Goal: Task Accomplishment & Management: Manage account settings

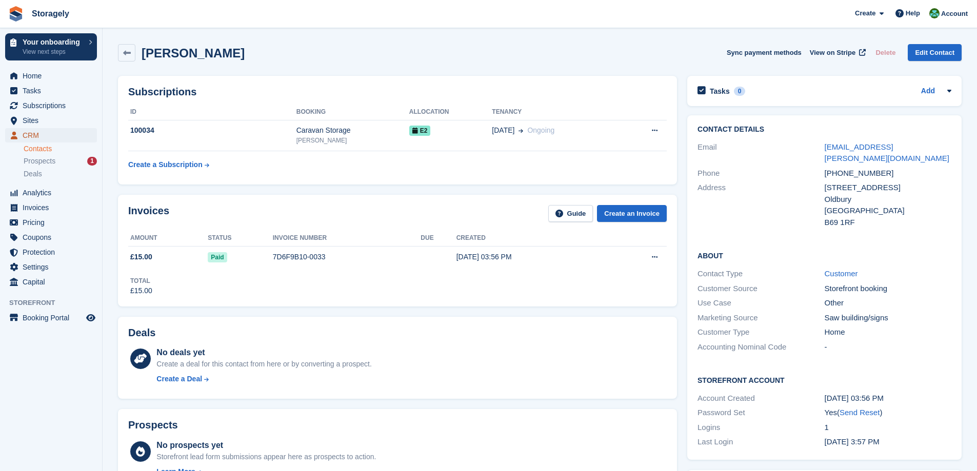
click at [38, 136] on span "CRM" at bounding box center [54, 135] width 62 height 14
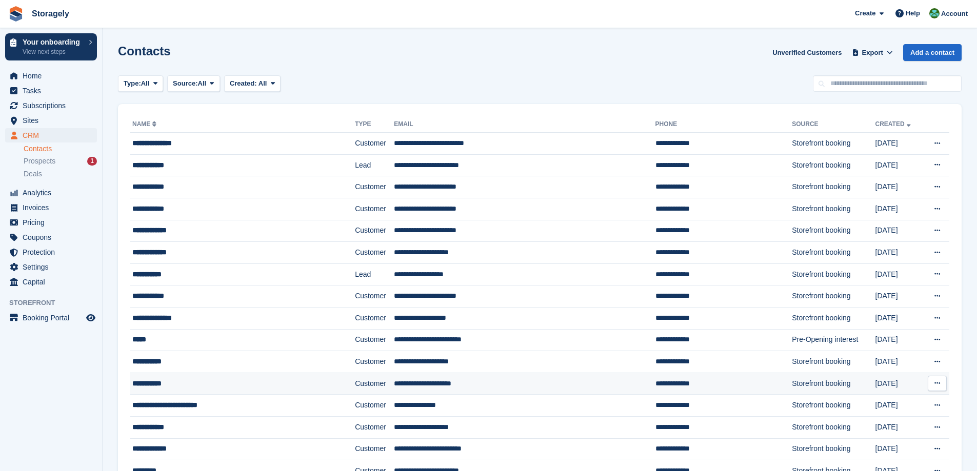
click at [171, 386] on div "**********" at bounding box center [220, 384] width 177 height 11
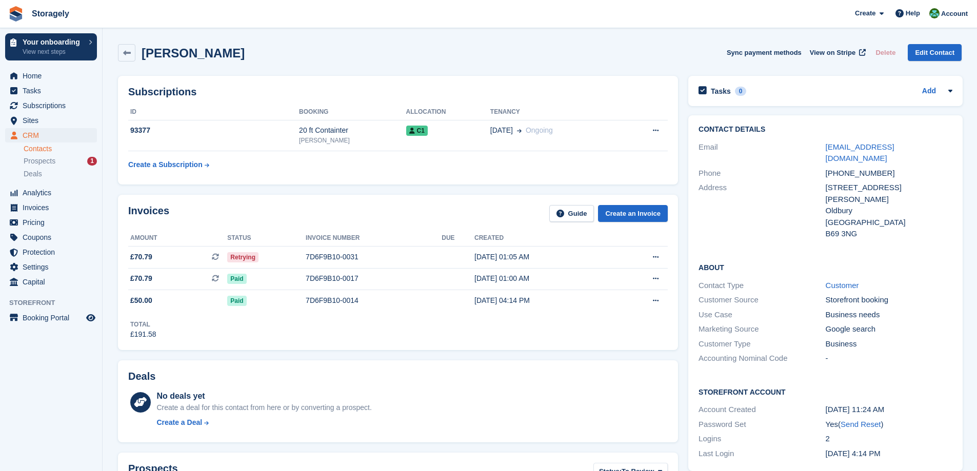
click at [431, 190] on div "Invoices Guide Create an Invoice Amount Status Invoice number Due Created £70.7…" at bounding box center [398, 272] width 570 height 165
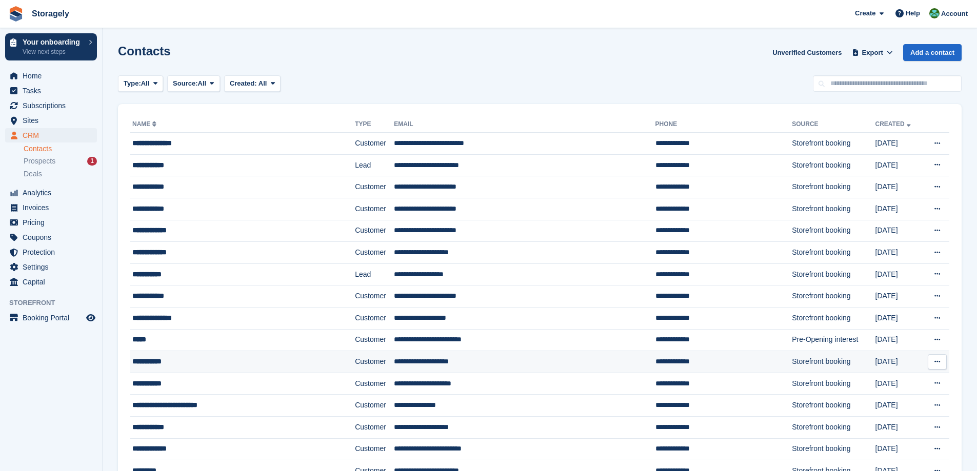
click at [167, 365] on div "**********" at bounding box center [220, 362] width 177 height 11
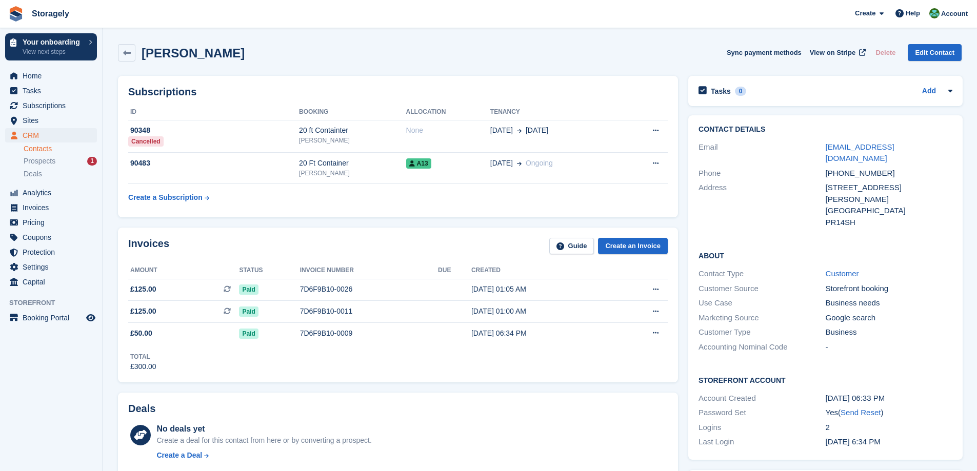
click at [378, 223] on div "Invoices Guide Create an Invoice Amount Status Invoice number Due Created £125.…" at bounding box center [398, 305] width 570 height 165
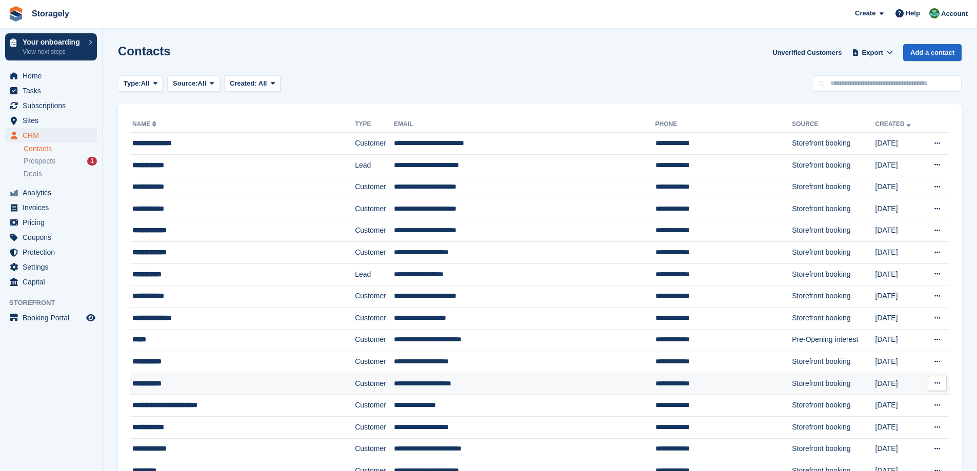
click at [182, 384] on div "**********" at bounding box center [220, 384] width 177 height 11
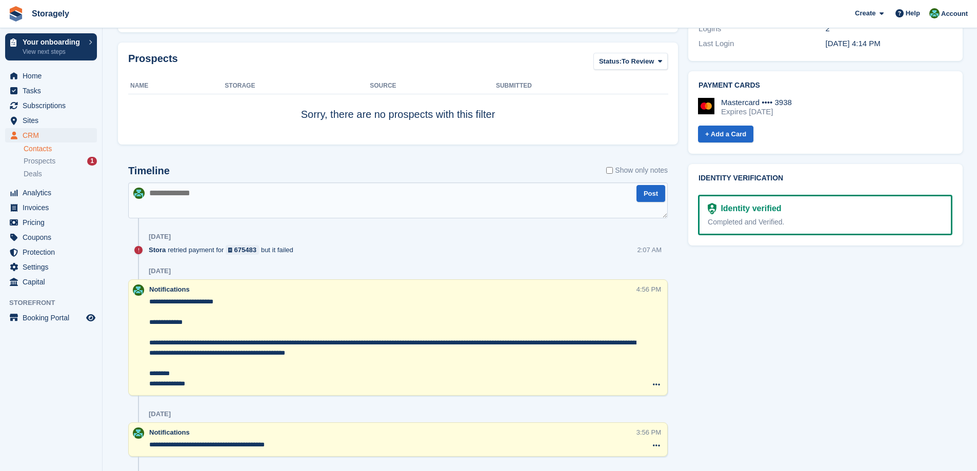
scroll to position [564, 0]
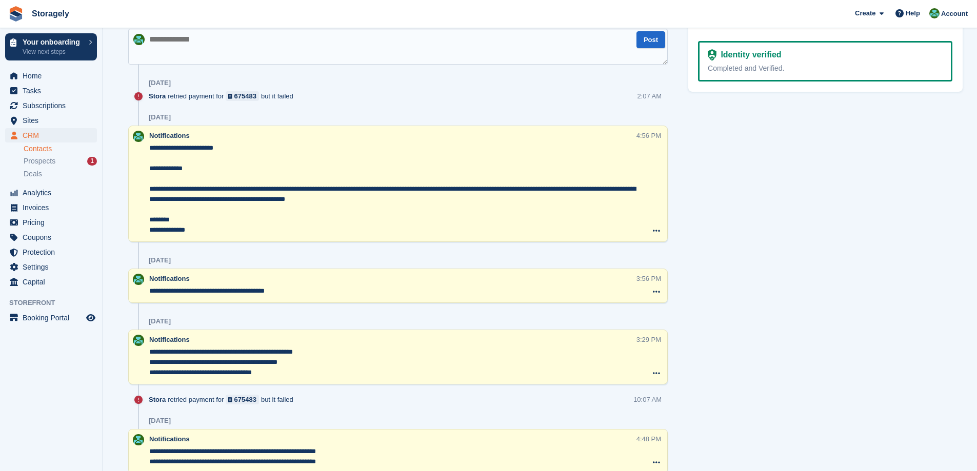
click at [159, 98] on span "Stora" at bounding box center [157, 96] width 17 height 10
drag, startPoint x: 159, startPoint y: 98, endPoint x: 295, endPoint y: 94, distance: 136.5
click at [295, 94] on div "Stora retried payment for 675483 but it failed" at bounding box center [224, 96] width 150 height 10
click at [176, 94] on div "Stora retried payment for 675483 but it failed" at bounding box center [224, 96] width 150 height 10
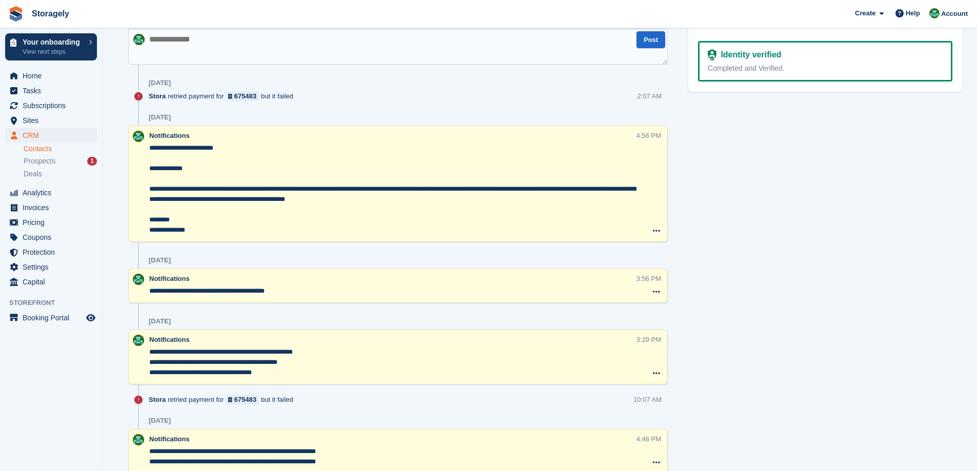
click at [163, 95] on span "Stora" at bounding box center [157, 96] width 17 height 10
drag, startPoint x: 163, startPoint y: 95, endPoint x: 309, endPoint y: 94, distance: 146.7
click at [309, 94] on div "Stora retried payment for 675483 but it failed 2:07 AM" at bounding box center [408, 100] width 519 height 18
click at [311, 94] on div "Stora retried payment for 675483 but it failed 2:07 AM" at bounding box center [408, 100] width 519 height 18
click at [345, 96] on div "Stora retried payment for 675483 but it failed 2:07 AM" at bounding box center [408, 100] width 519 height 18
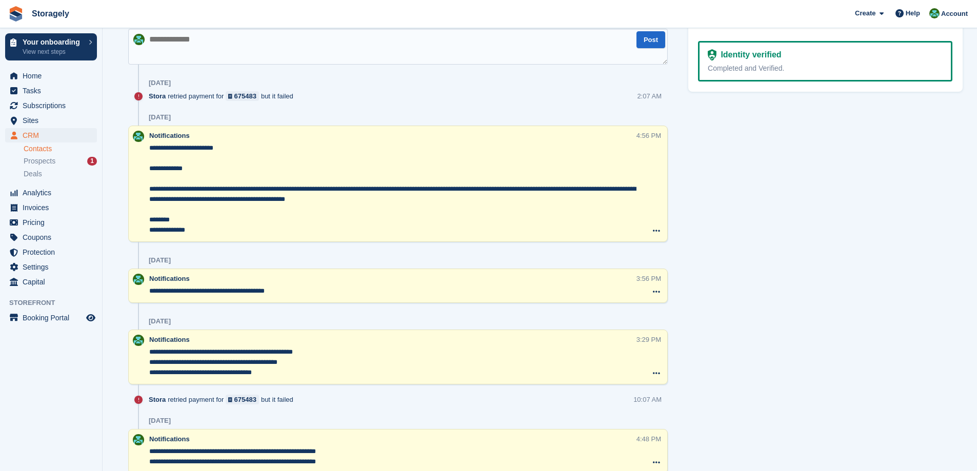
scroll to position [410, 0]
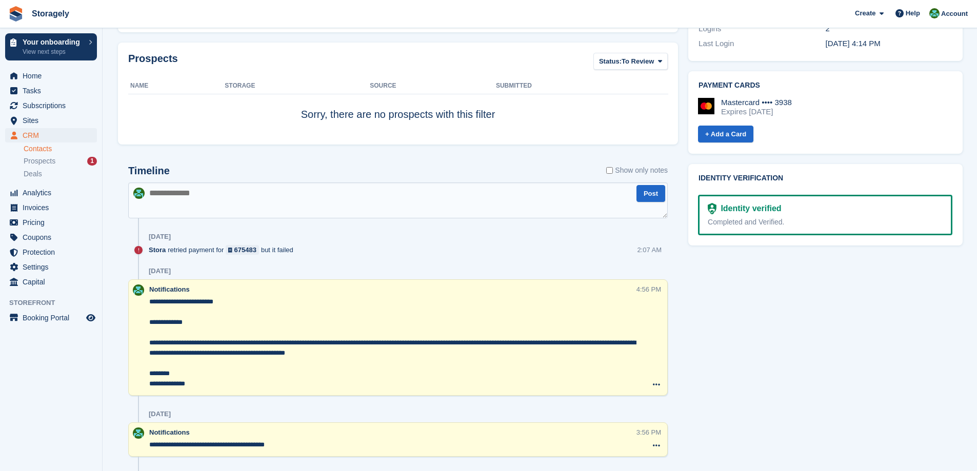
click at [348, 259] on div "Stora retried payment for 675483 but it failed 2:07 AM" at bounding box center [408, 254] width 519 height 18
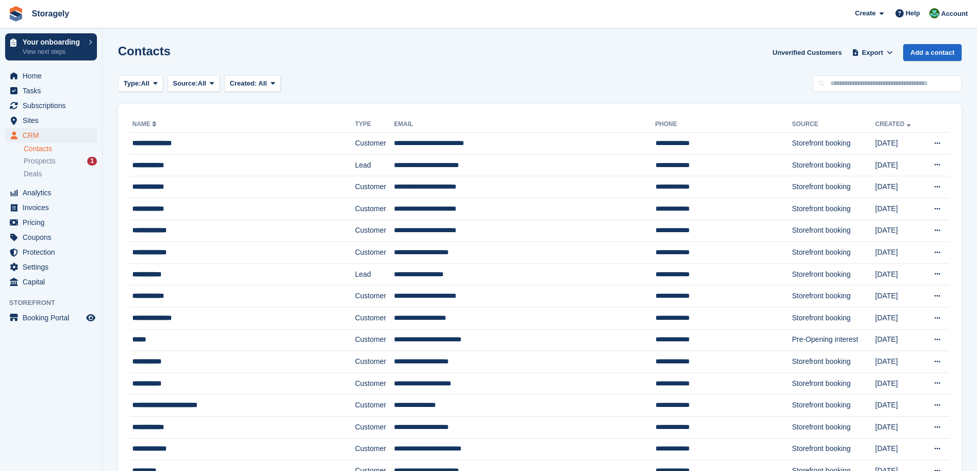
click at [203, 118] on th "Name" at bounding box center [242, 124] width 225 height 16
